Goal: Find specific page/section: Find specific page/section

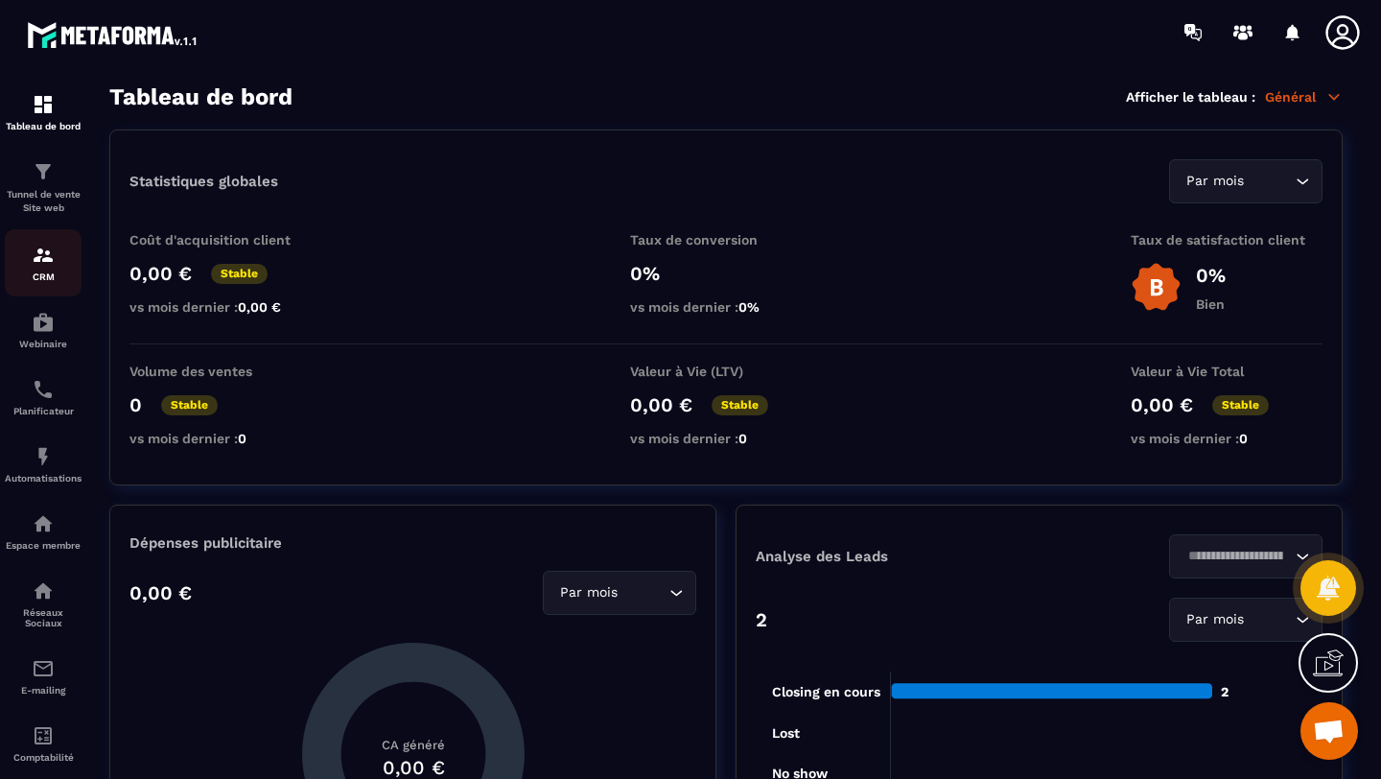
click at [38, 259] on img at bounding box center [43, 255] width 23 height 23
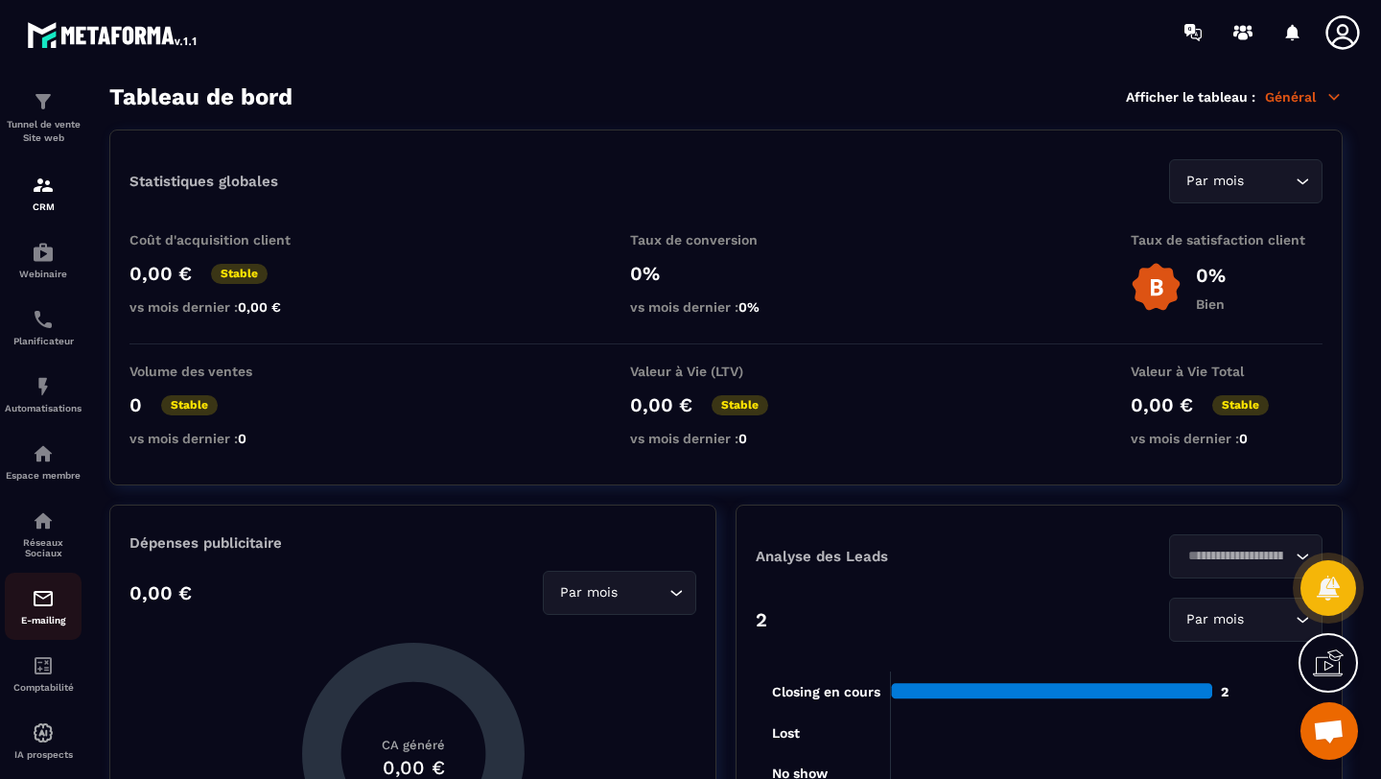
scroll to position [107, 0]
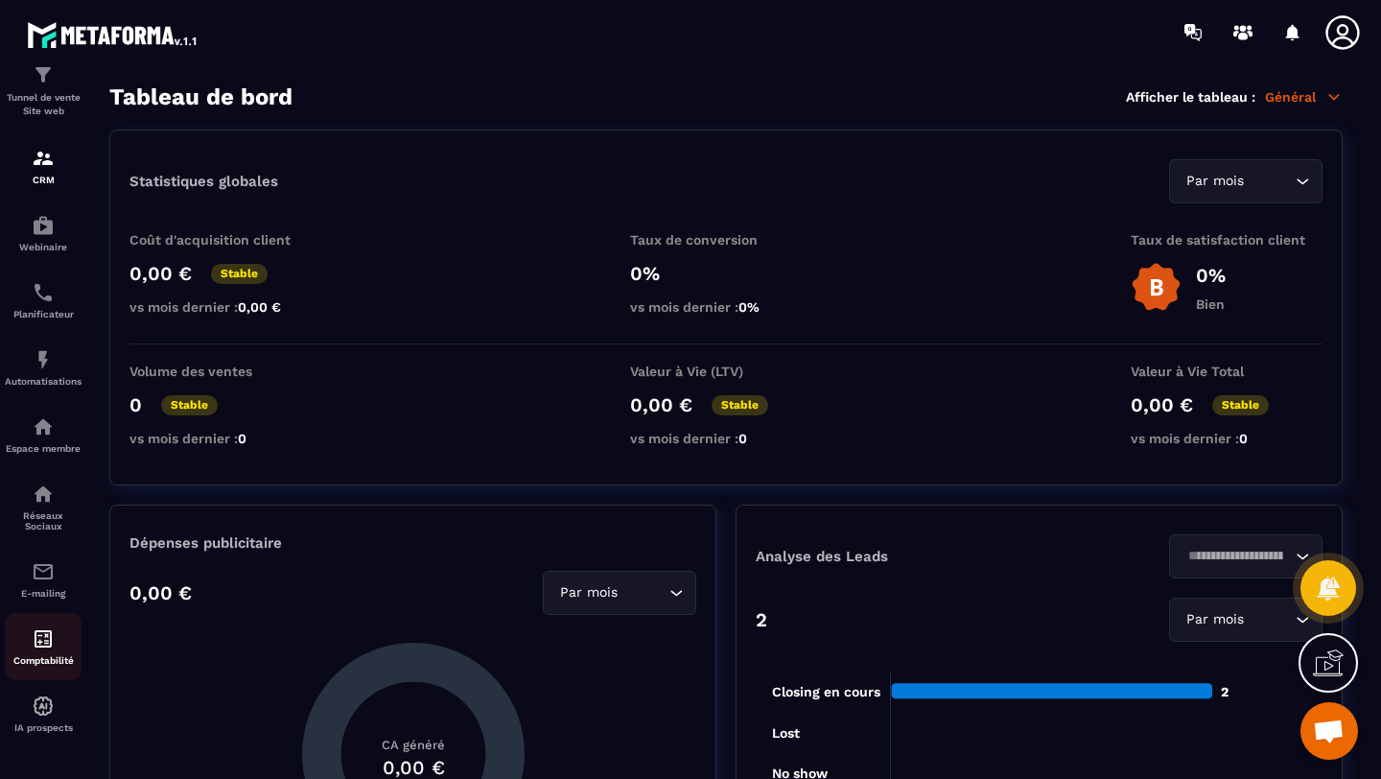
click at [51, 634] on img at bounding box center [43, 638] width 23 height 23
